Goal: Transaction & Acquisition: Purchase product/service

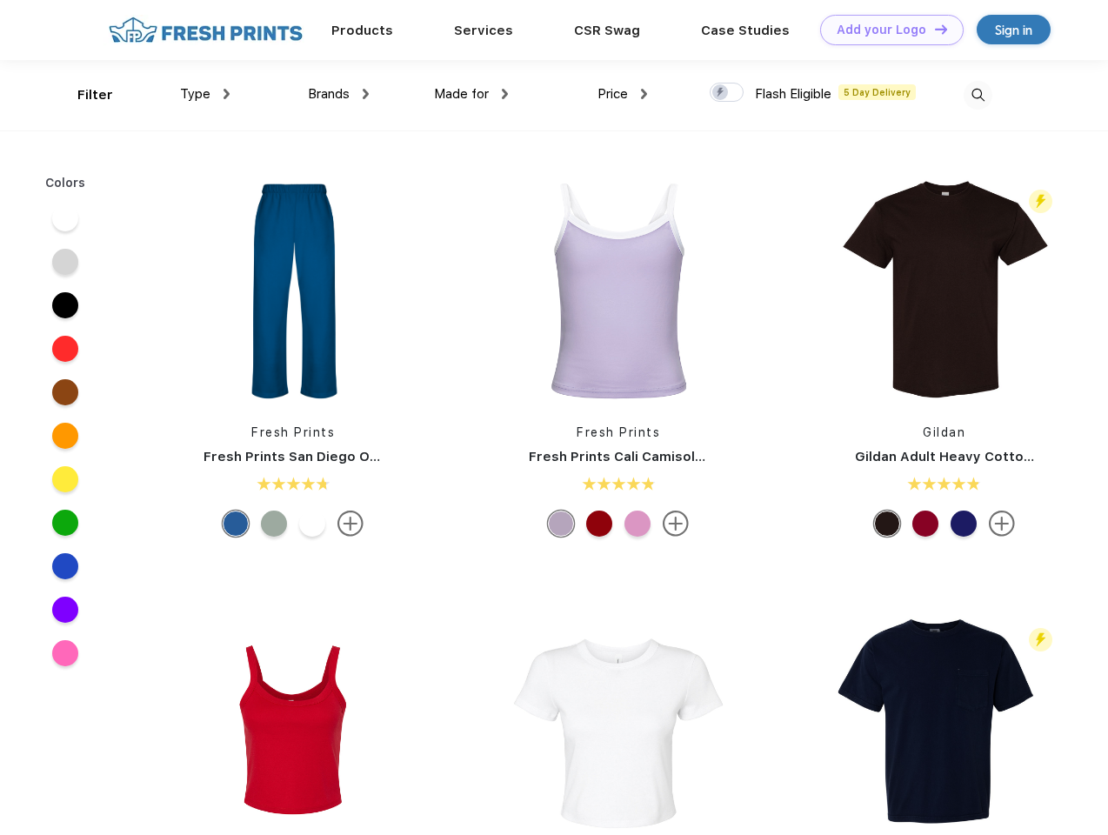
click at [885, 30] on link "Add your Logo Design Tool" at bounding box center [892, 30] width 144 height 30
click at [0, 0] on div "Design Tool" at bounding box center [0, 0] width 0 height 0
click at [933, 29] on link "Add your Logo Design Tool" at bounding box center [892, 30] width 144 height 30
click at [83, 95] on div "Filter" at bounding box center [95, 95] width 36 height 20
click at [205, 94] on span "Type" at bounding box center [195, 94] width 30 height 16
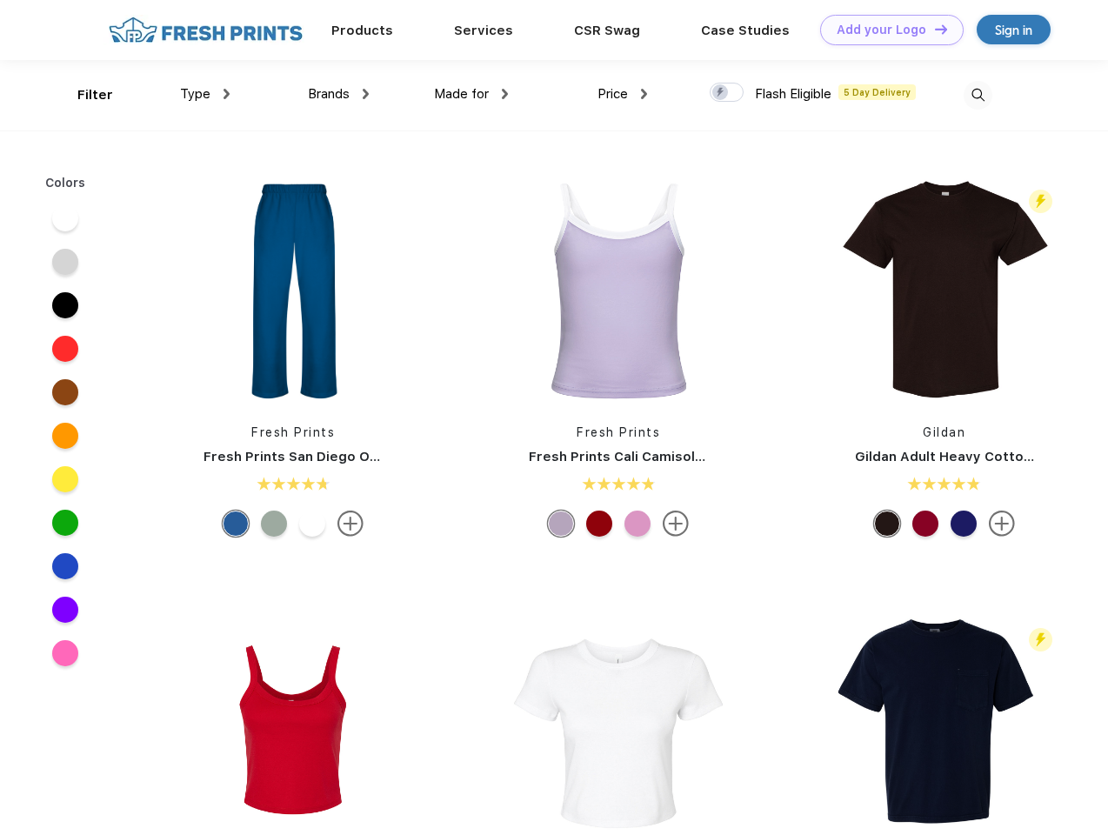
click at [338, 94] on span "Brands" at bounding box center [329, 94] width 42 height 16
click at [471, 94] on span "Made for" at bounding box center [461, 94] width 55 height 16
click at [623, 94] on span "Price" at bounding box center [612, 94] width 30 height 16
click at [727, 93] on div at bounding box center [727, 92] width 34 height 19
click at [721, 93] on input "checkbox" at bounding box center [715, 87] width 11 height 11
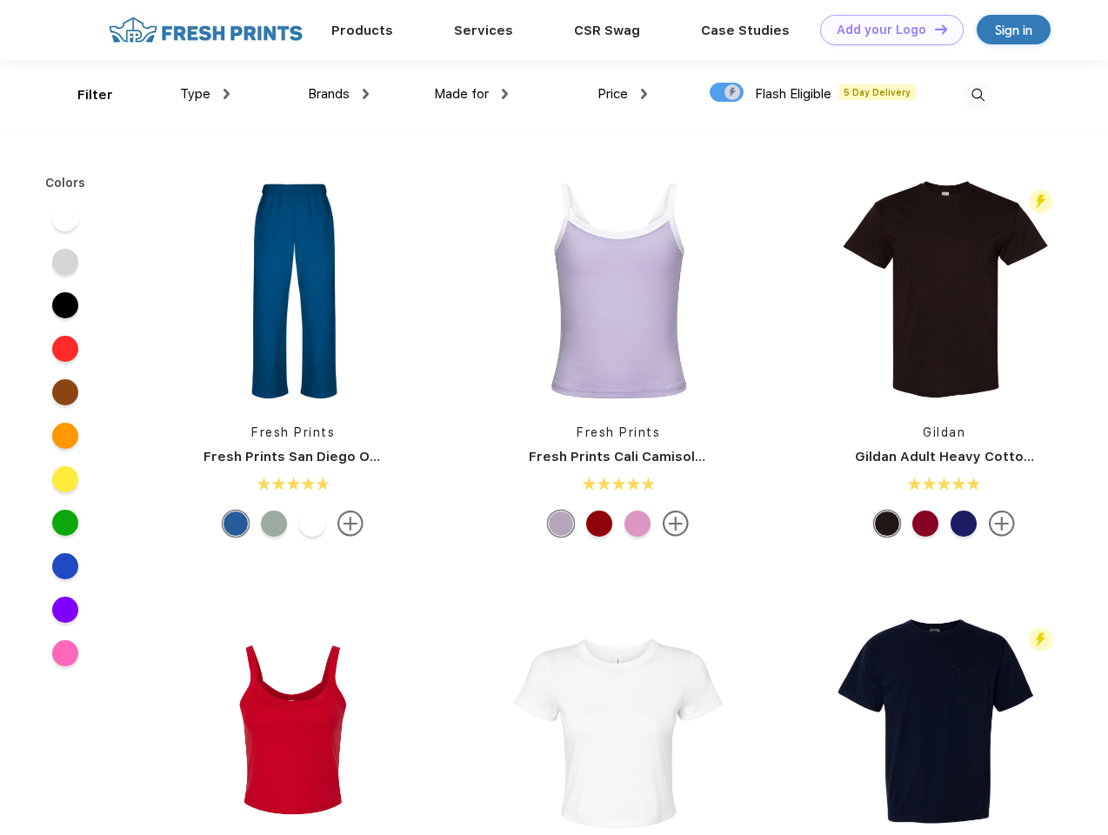
click at [978, 95] on img at bounding box center [978, 95] width 29 height 29
